Goal: Task Accomplishment & Management: Use online tool/utility

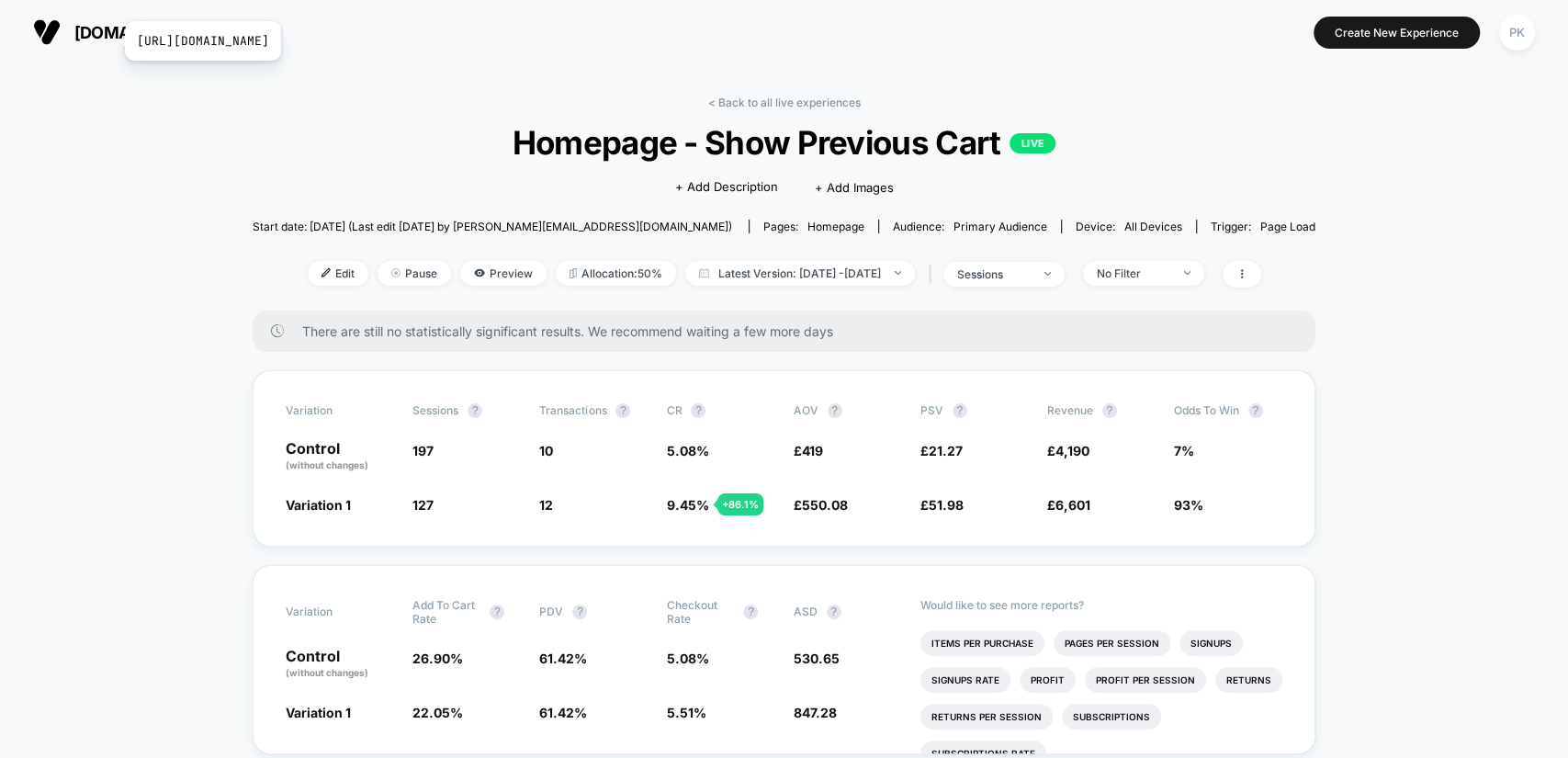
click at [113, 40] on span "[DOMAIN_NAME]" at bounding box center [140, 32] width 133 height 19
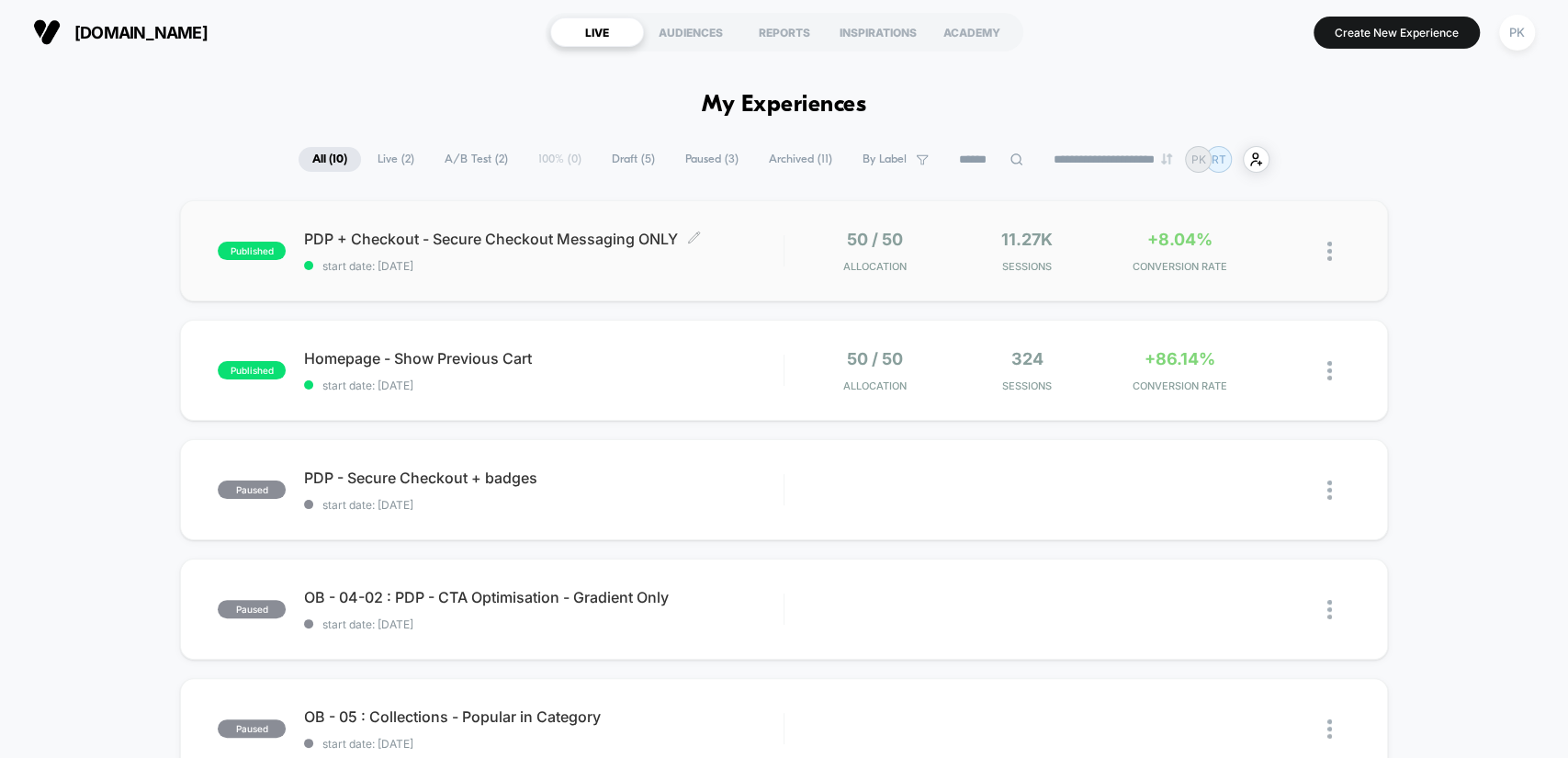
click at [624, 239] on span "PDP + Checkout - Secure Checkout Messaging ONLY Click to edit experience details" at bounding box center [544, 238] width 479 height 18
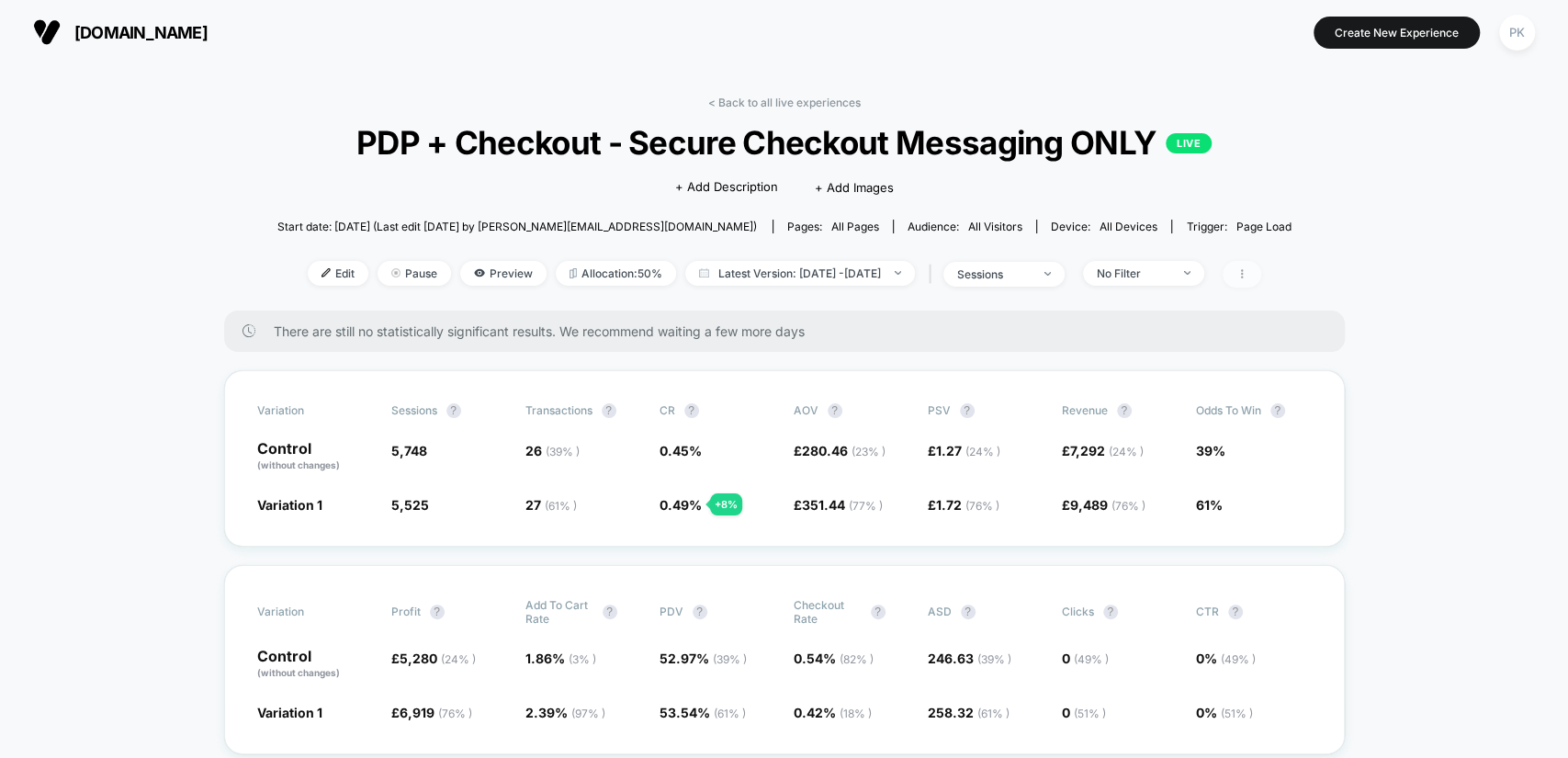
click at [1247, 274] on icon at bounding box center [1243, 274] width 11 height 11
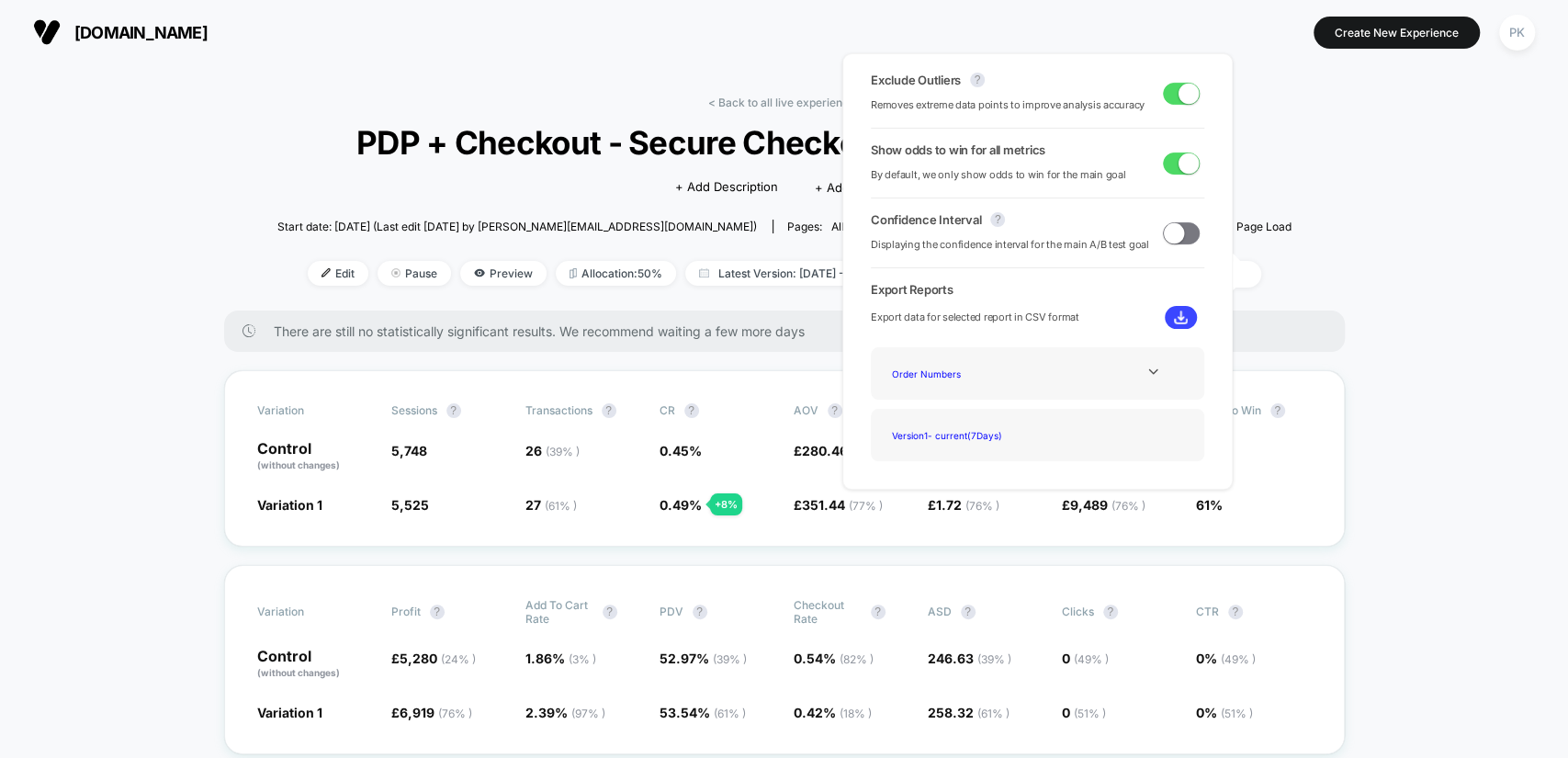
click at [1179, 95] on span at bounding box center [1189, 92] width 20 height 20
click at [1179, 95] on span at bounding box center [1181, 93] width 37 height 22
click at [1179, 96] on span at bounding box center [1189, 92] width 20 height 20
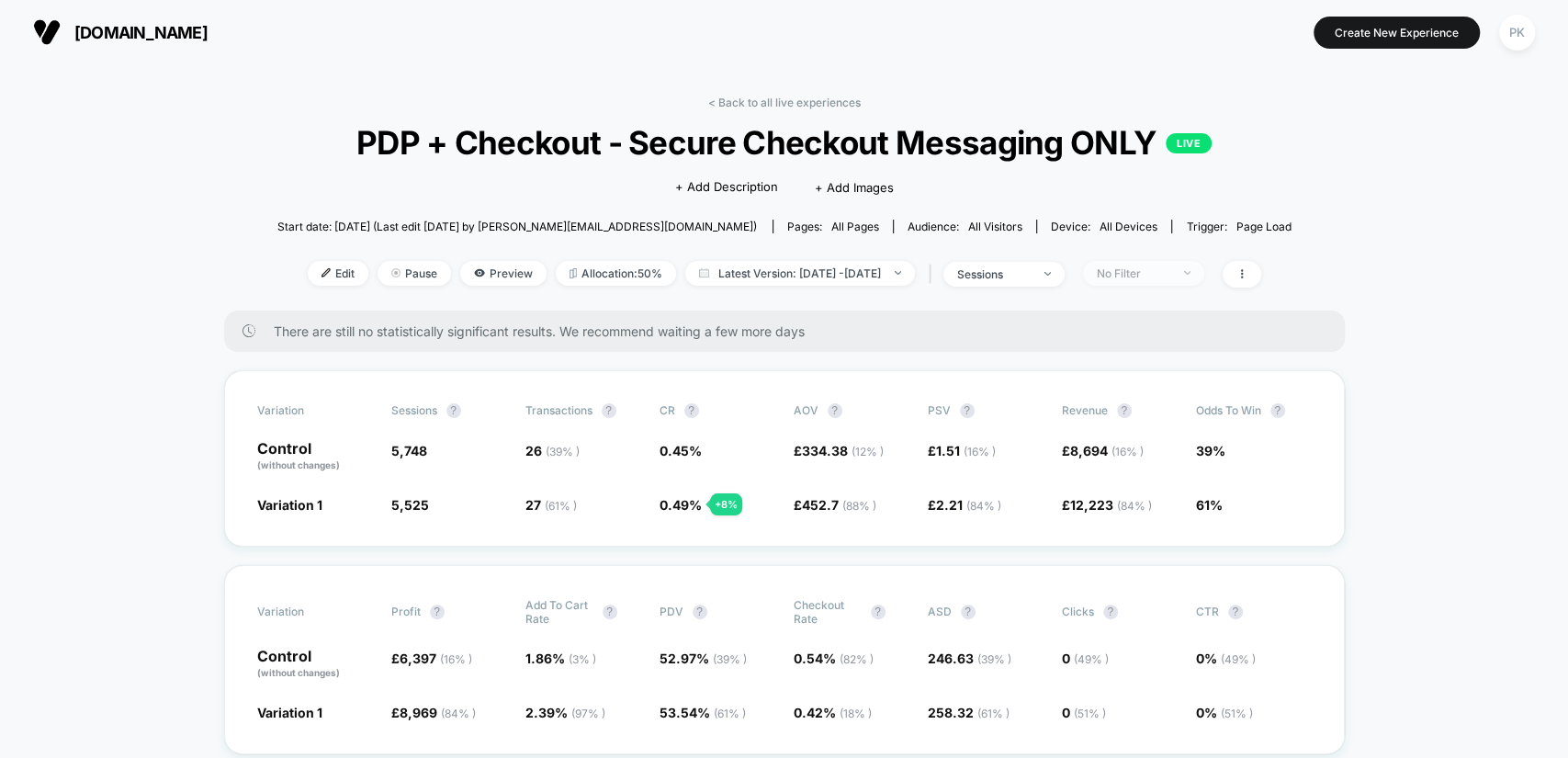
click at [1151, 274] on div "No Filter" at bounding box center [1133, 273] width 73 height 14
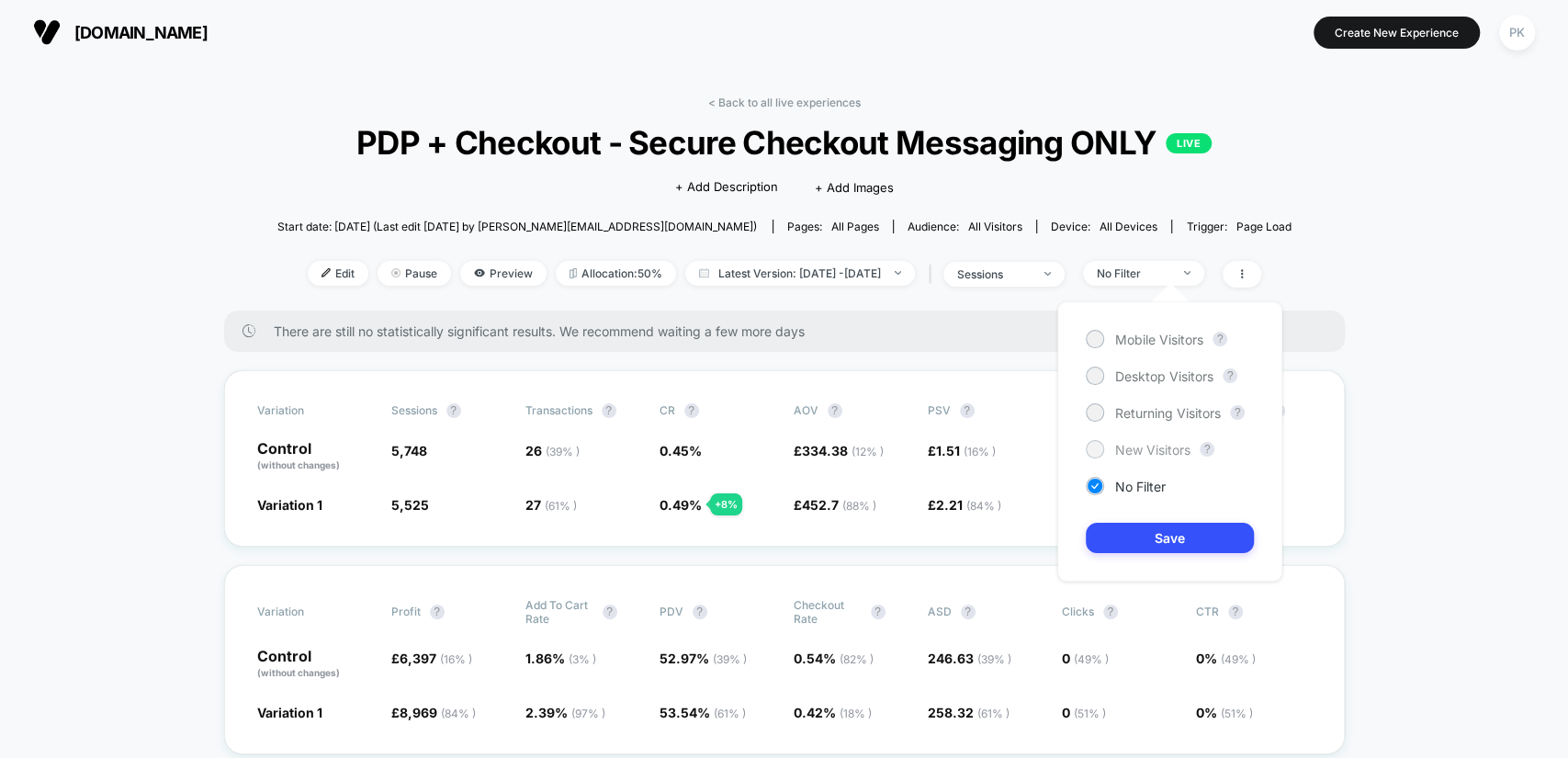
click at [1158, 453] on span "New Visitors" at bounding box center [1153, 450] width 75 height 15
click at [1194, 526] on button "Save" at bounding box center [1170, 538] width 168 height 30
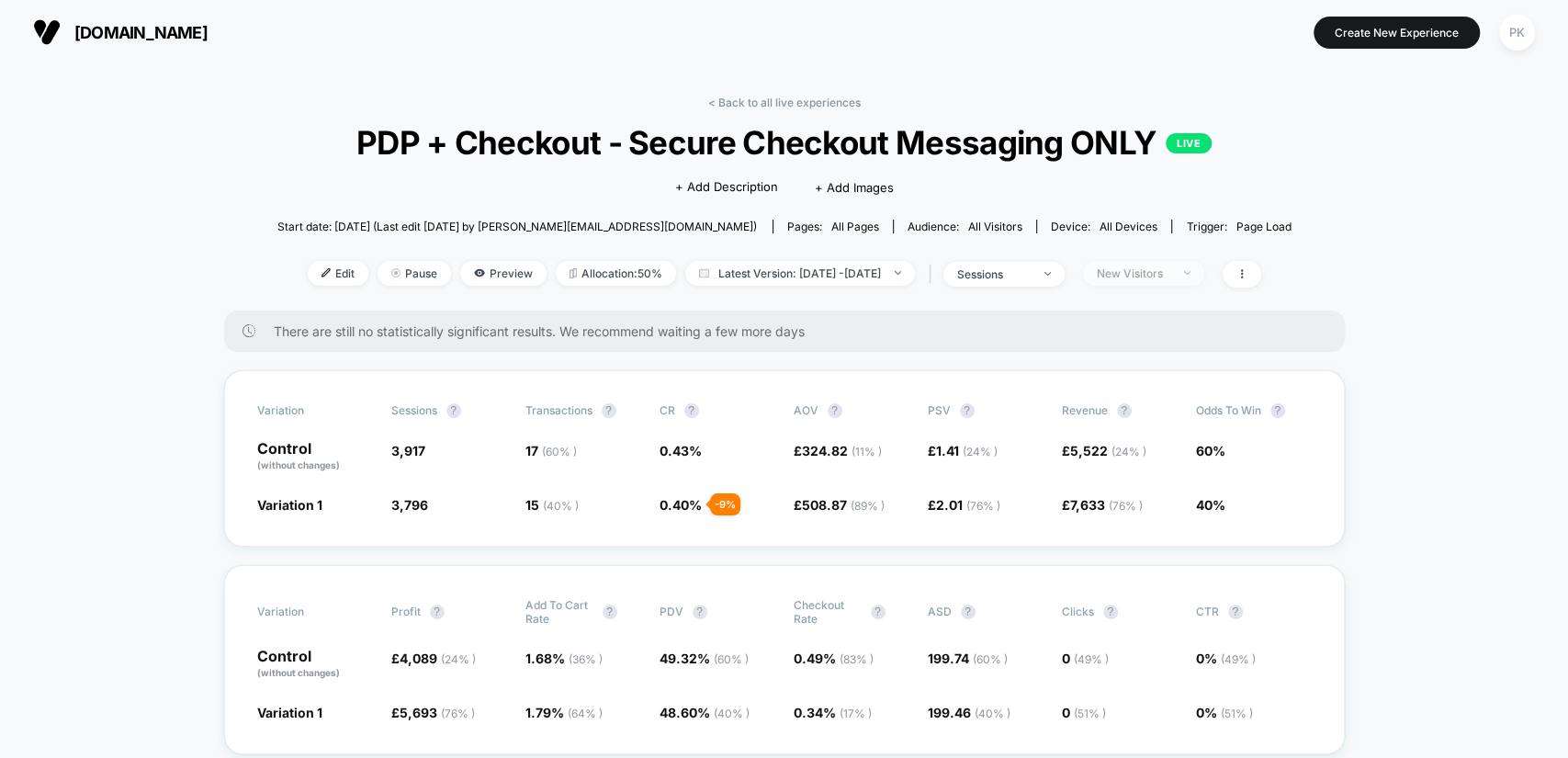
click at [1170, 270] on div "New Visitors" at bounding box center [1133, 273] width 73 height 14
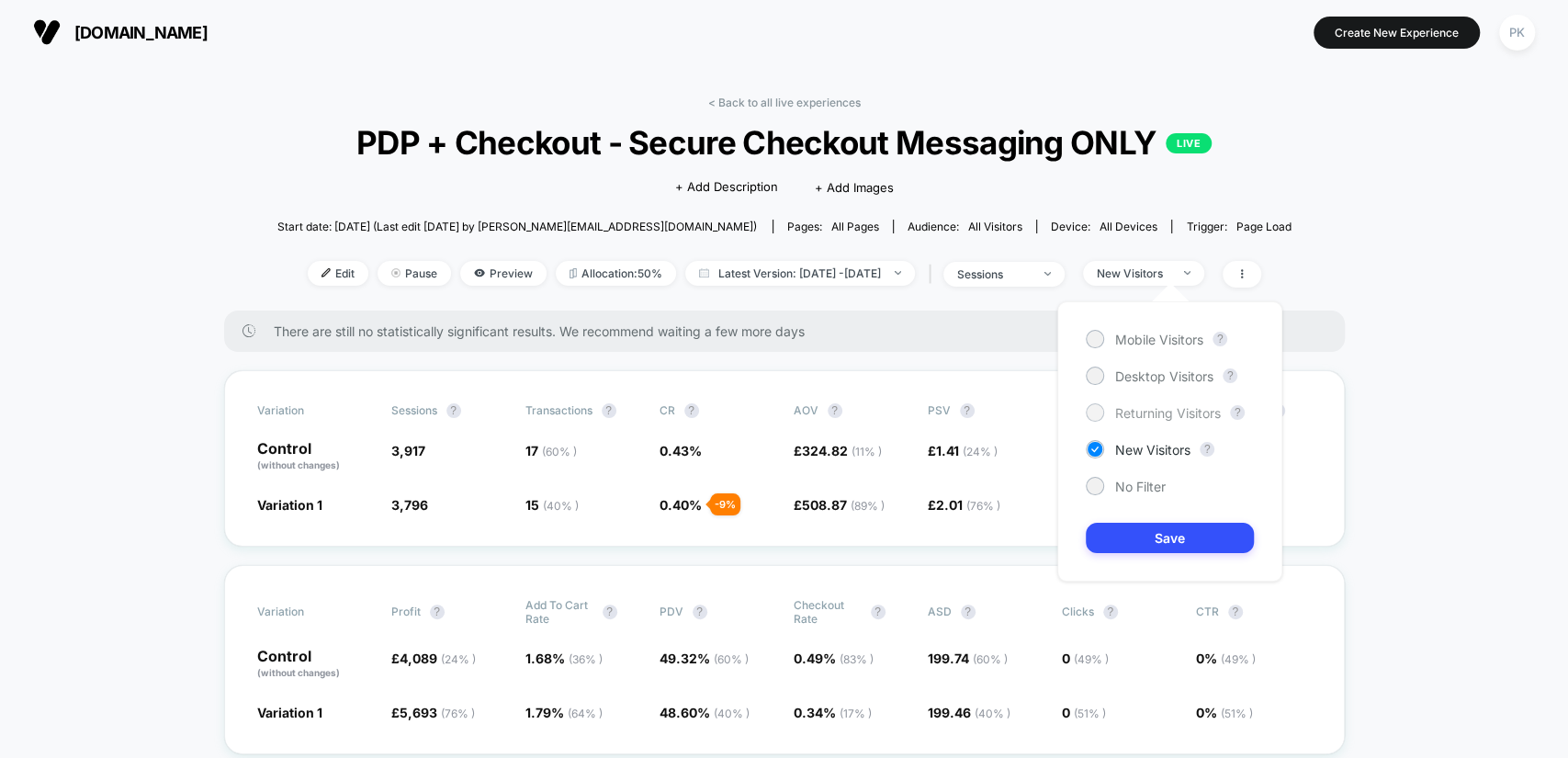
click at [1161, 411] on span "Returning Visitors" at bounding box center [1168, 413] width 105 height 15
click at [1155, 542] on button "Save" at bounding box center [1170, 538] width 168 height 30
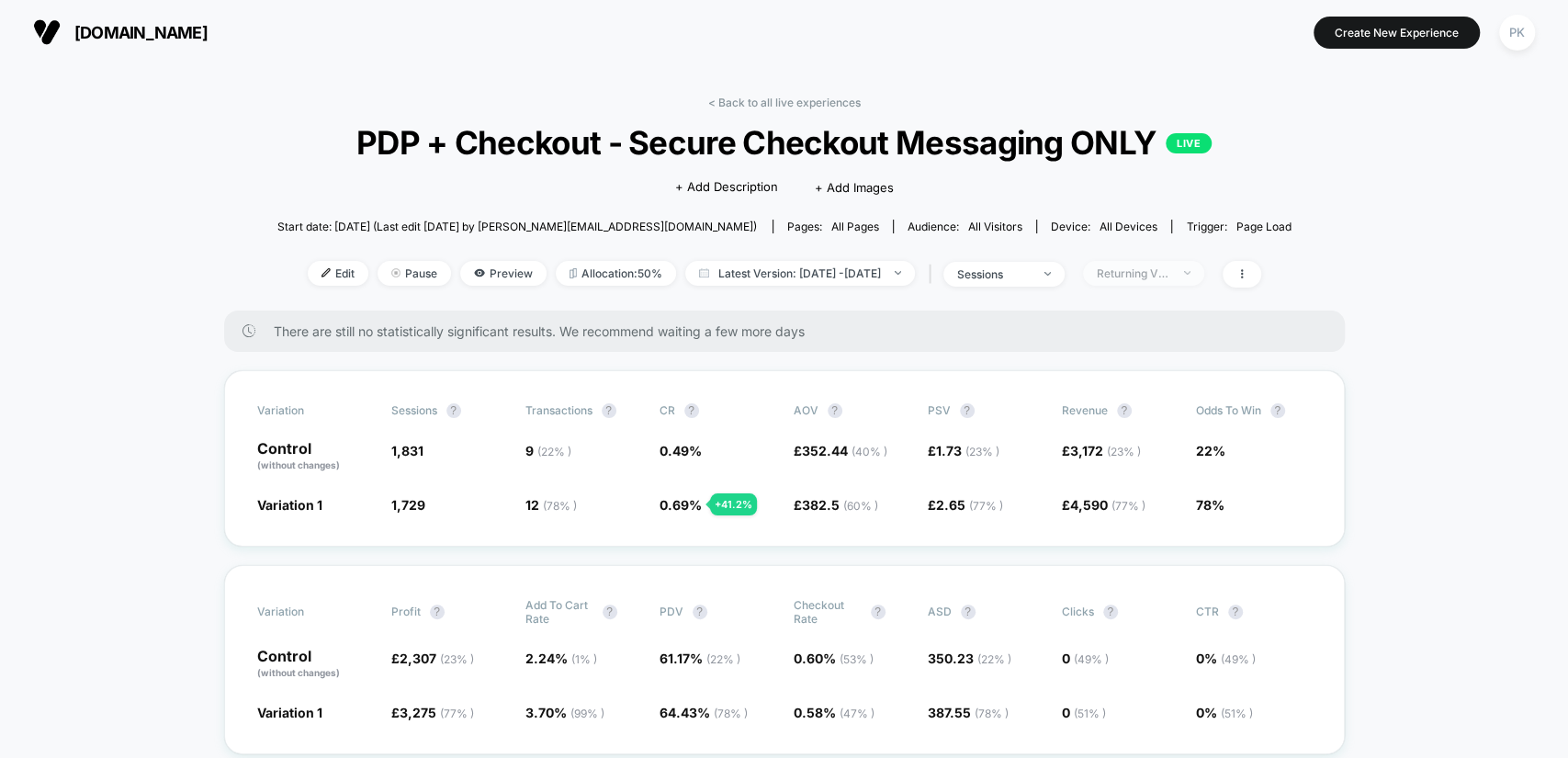
click at [1190, 271] on img at bounding box center [1187, 273] width 7 height 4
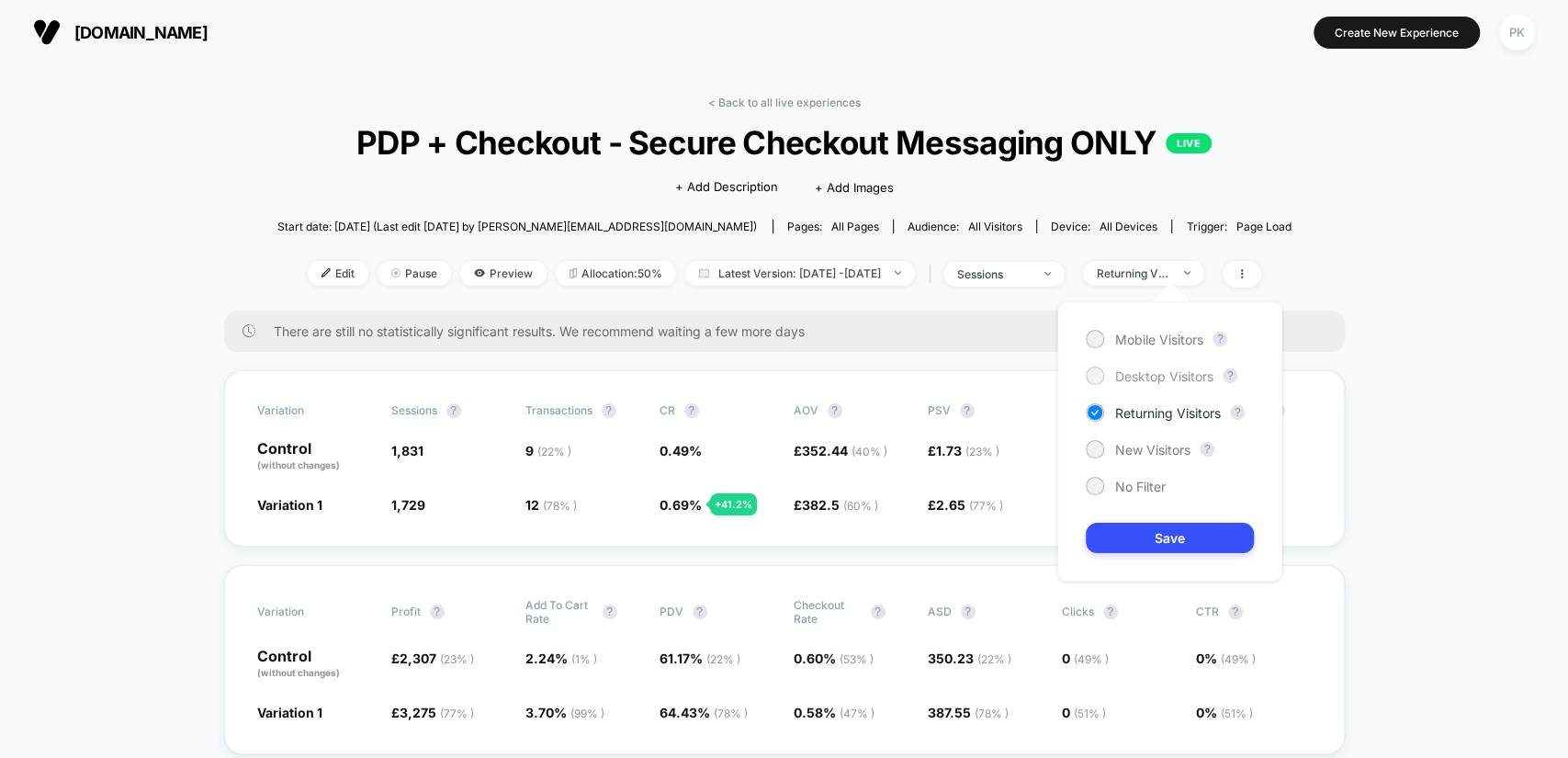
click at [1159, 373] on span "Desktop Visitors" at bounding box center [1165, 376] width 99 height 15
click at [1144, 539] on button "Save" at bounding box center [1170, 538] width 168 height 30
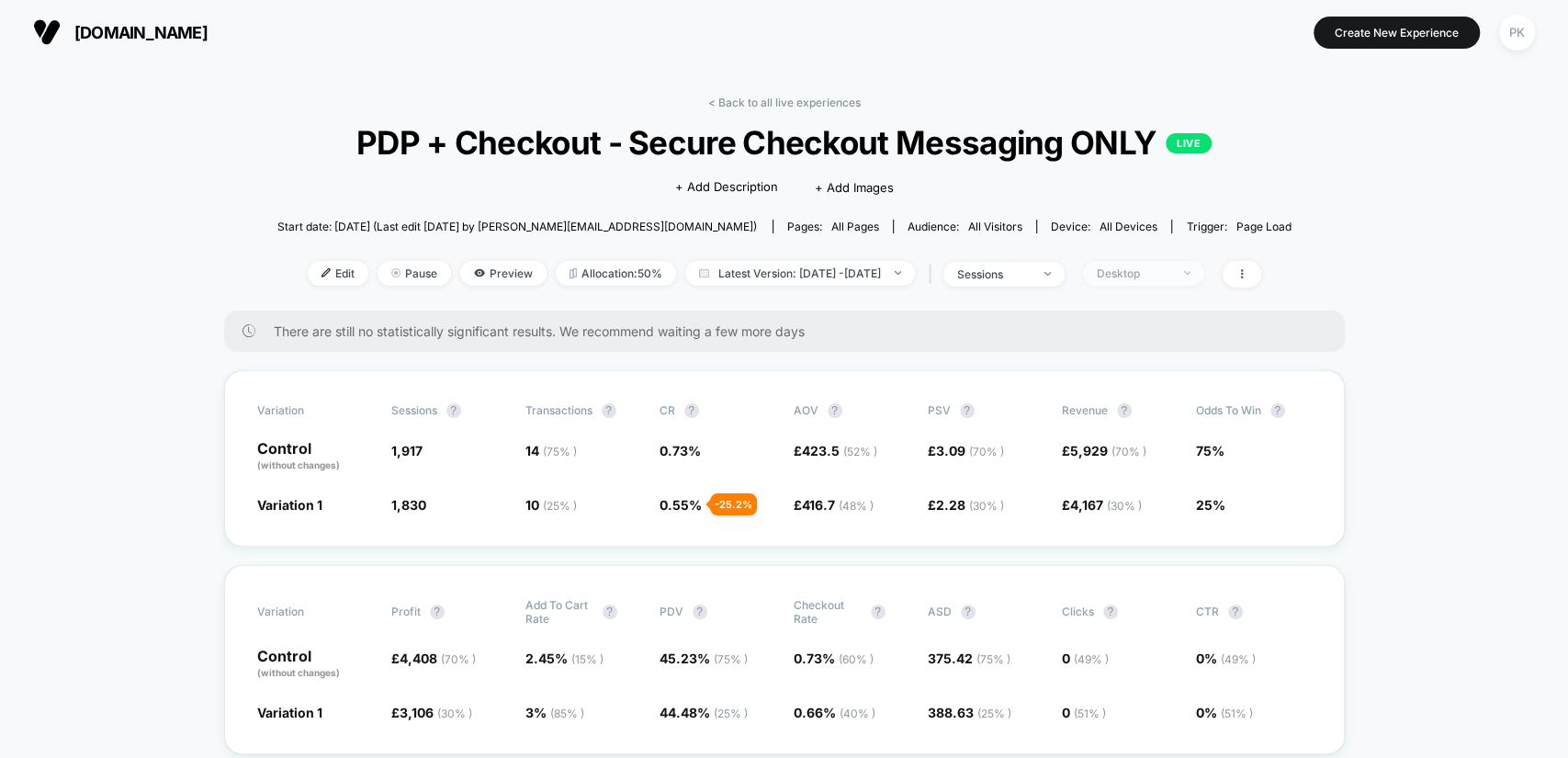
click at [1176, 279] on span "Desktop" at bounding box center [1144, 273] width 121 height 25
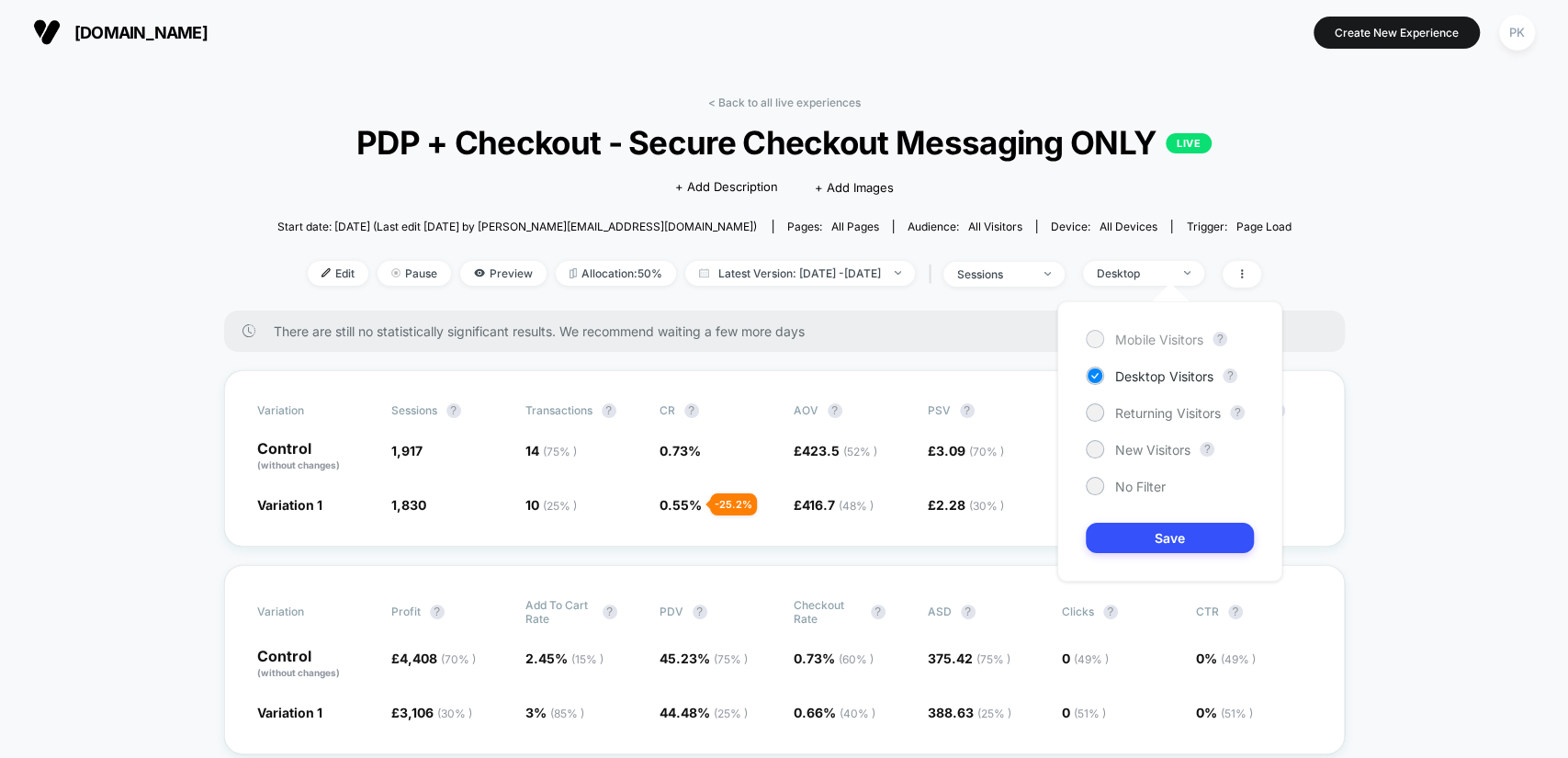
click at [1173, 332] on span "Mobile Visitors" at bounding box center [1159, 340] width 88 height 15
click at [1200, 535] on button "Save" at bounding box center [1170, 538] width 168 height 30
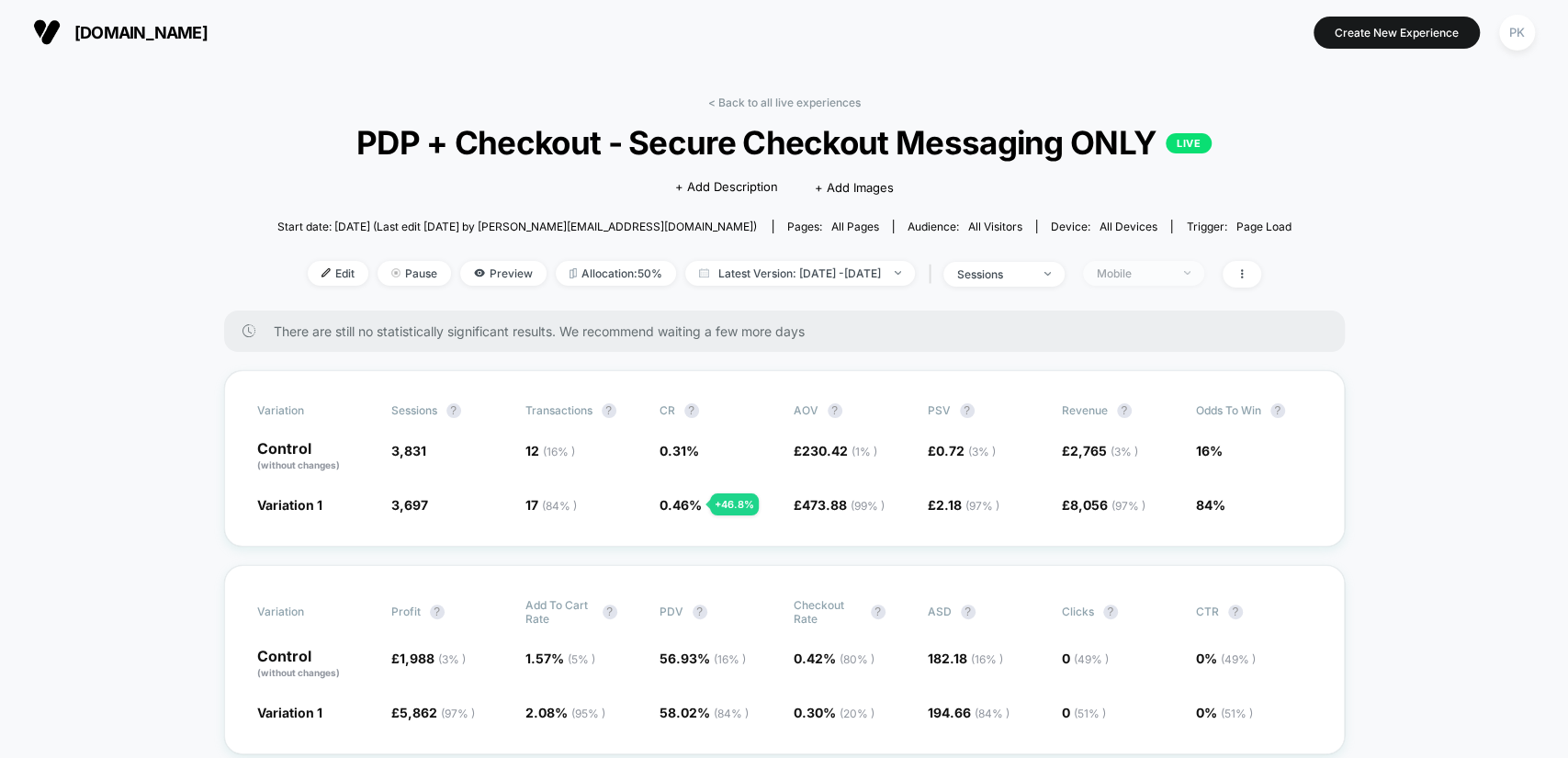
click at [1147, 262] on span "Mobile" at bounding box center [1144, 273] width 121 height 25
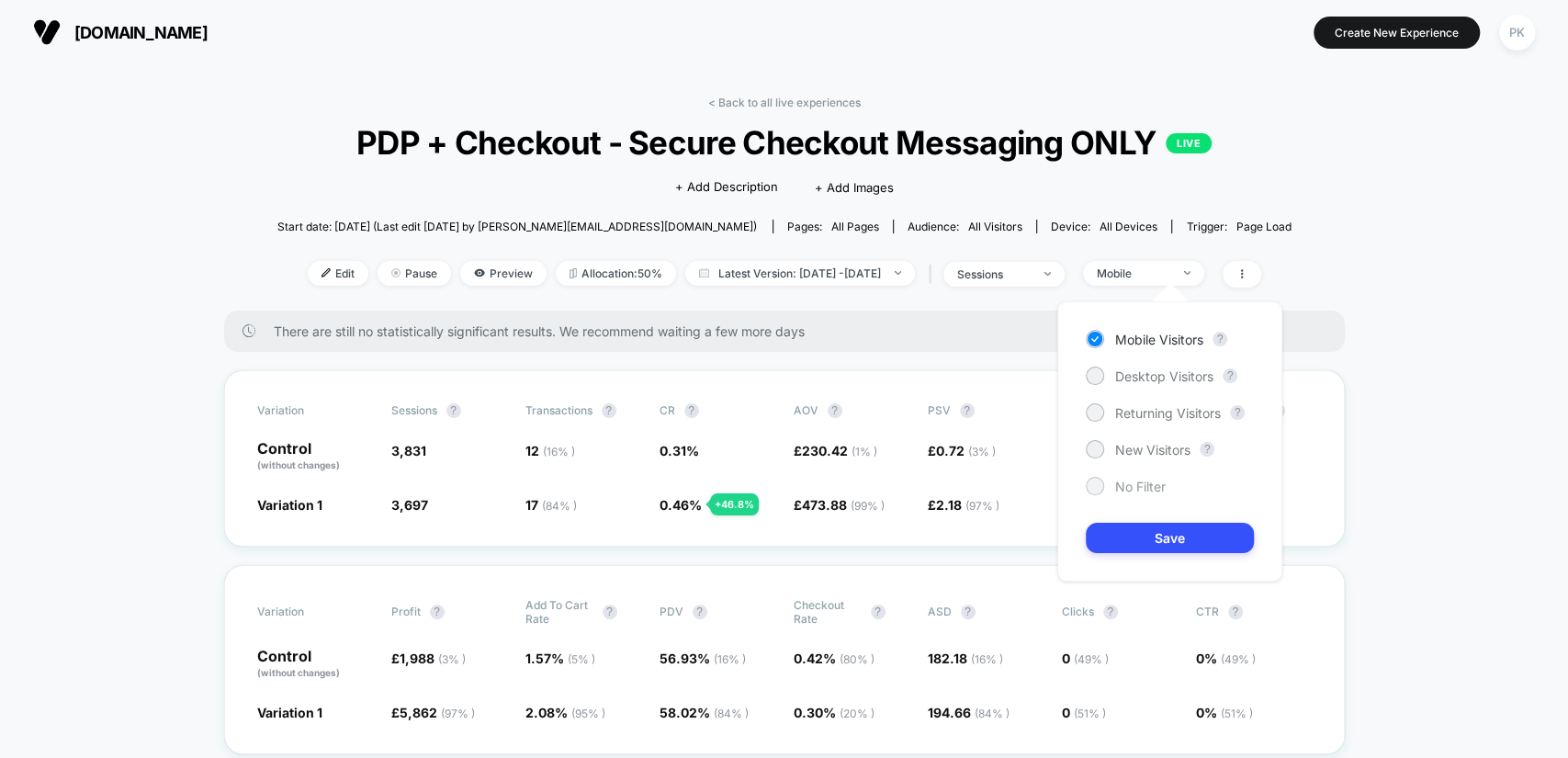
click at [1146, 481] on span "No Filter" at bounding box center [1140, 487] width 50 height 15
click at [1165, 535] on button "Save" at bounding box center [1170, 538] width 168 height 30
